Goal: Navigation & Orientation: Find specific page/section

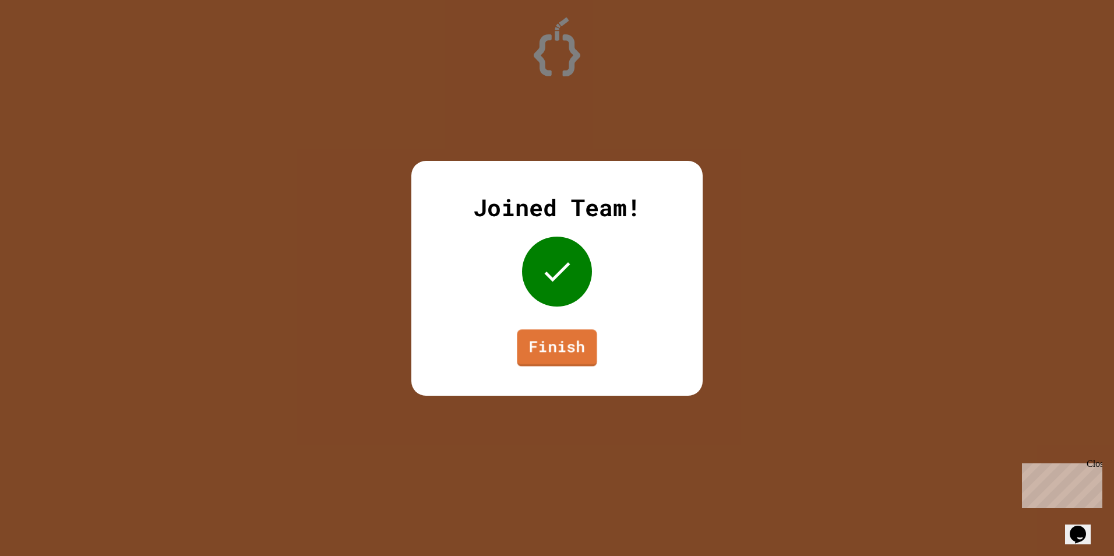
click at [569, 350] on link "Finish" at bounding box center [557, 347] width 80 height 37
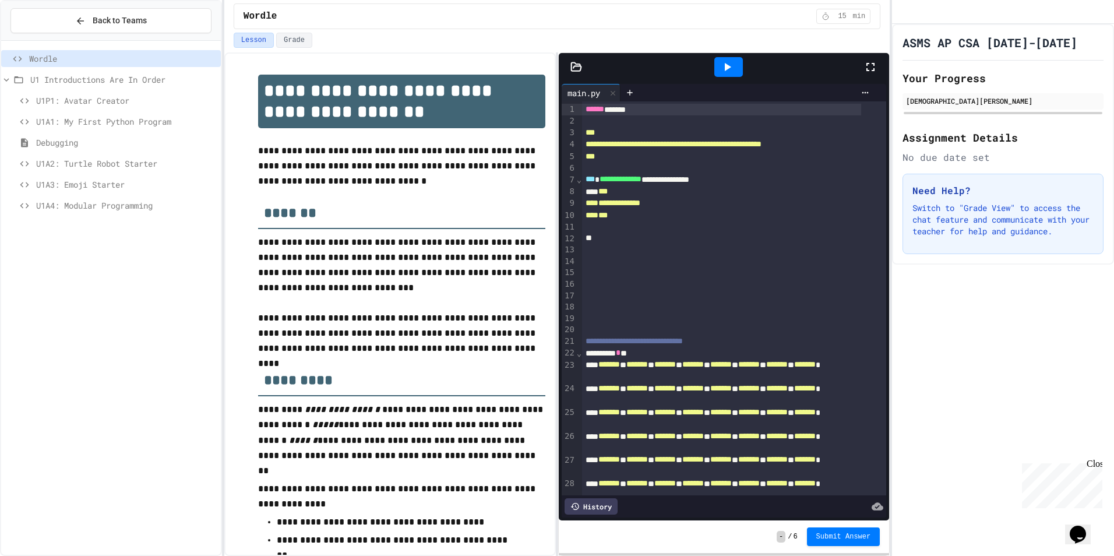
click at [116, 104] on span "U1P1: Avatar Creator" at bounding box center [126, 100] width 180 height 12
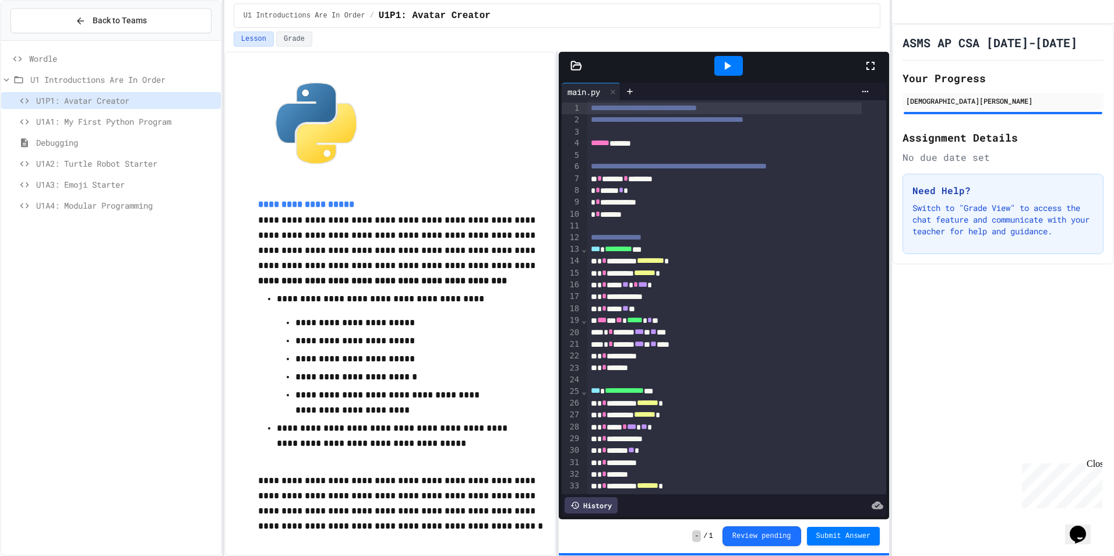
click at [161, 202] on span "U1A4: Modular Programming" at bounding box center [126, 205] width 180 height 12
